Goal: Transaction & Acquisition: Book appointment/travel/reservation

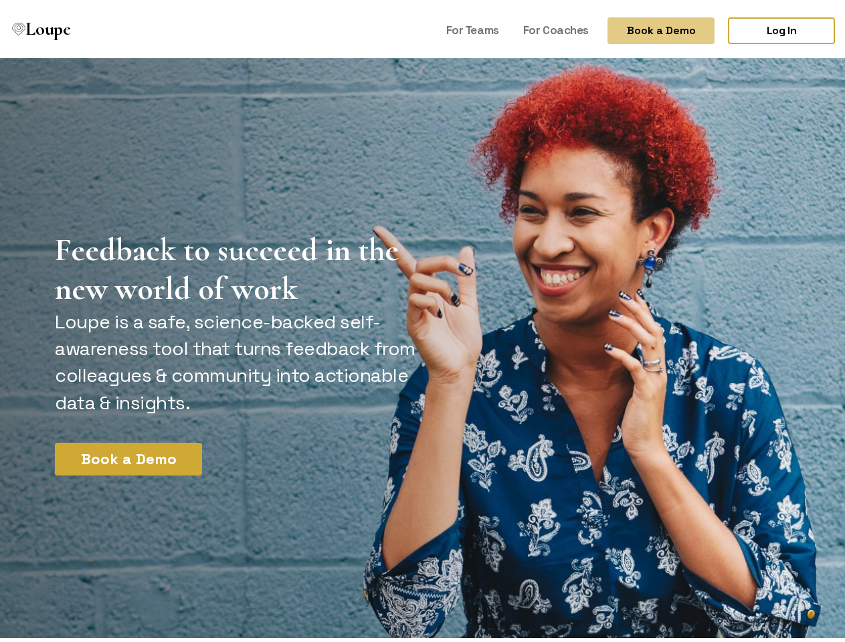
click at [649, 27] on button "Book a Demo" at bounding box center [660, 26] width 107 height 27
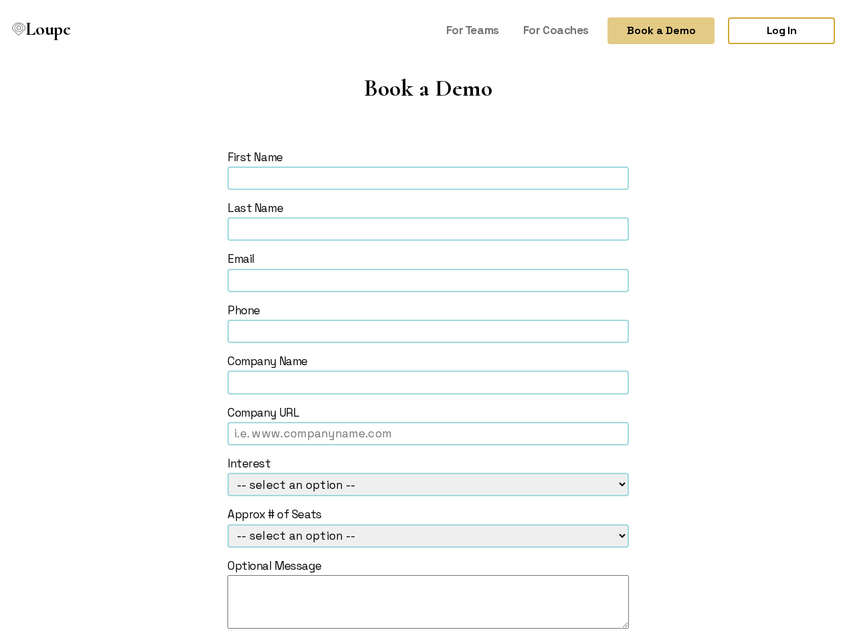
click at [123, 455] on form "First Name Last Name Email Phone Company Name Company URL Interest -- select an…" at bounding box center [428, 425] width 746 height 558
